Goal: Navigation & Orientation: Find specific page/section

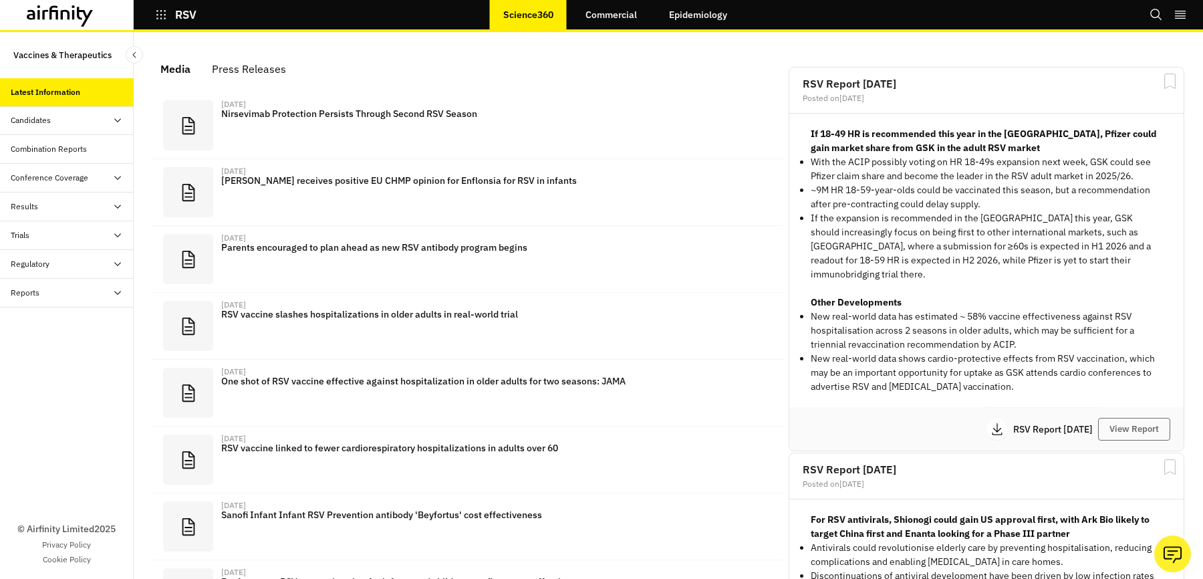
scroll to position [817, 401]
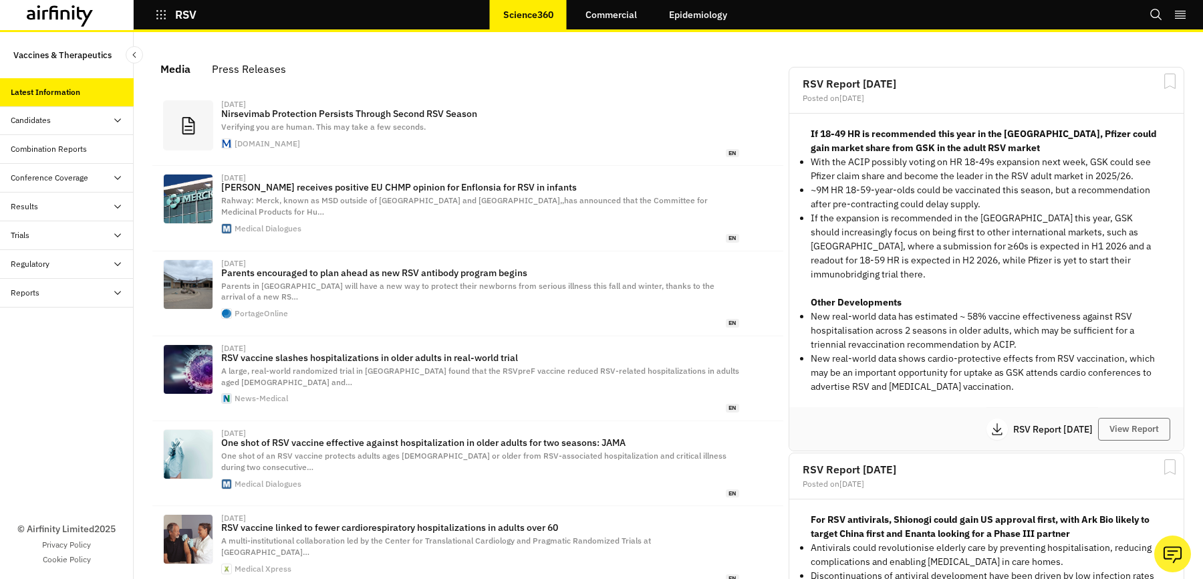
click at [163, 14] on icon "button" at bounding box center [161, 15] width 12 height 12
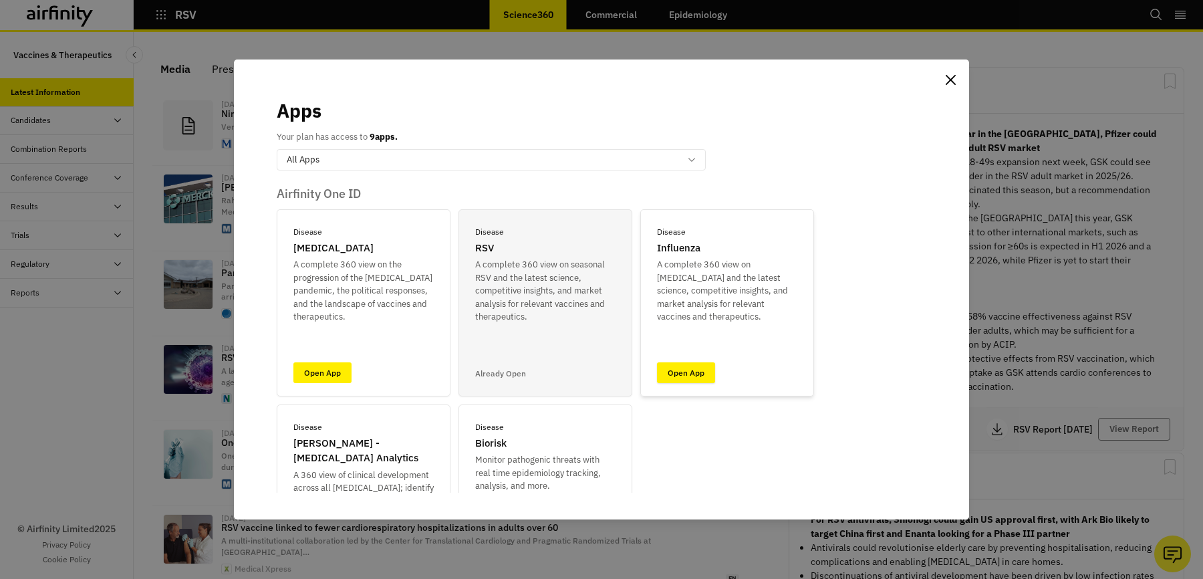
click at [680, 365] on link "Open App" at bounding box center [686, 372] width 58 height 21
